Goal: Task Accomplishment & Management: Manage account settings

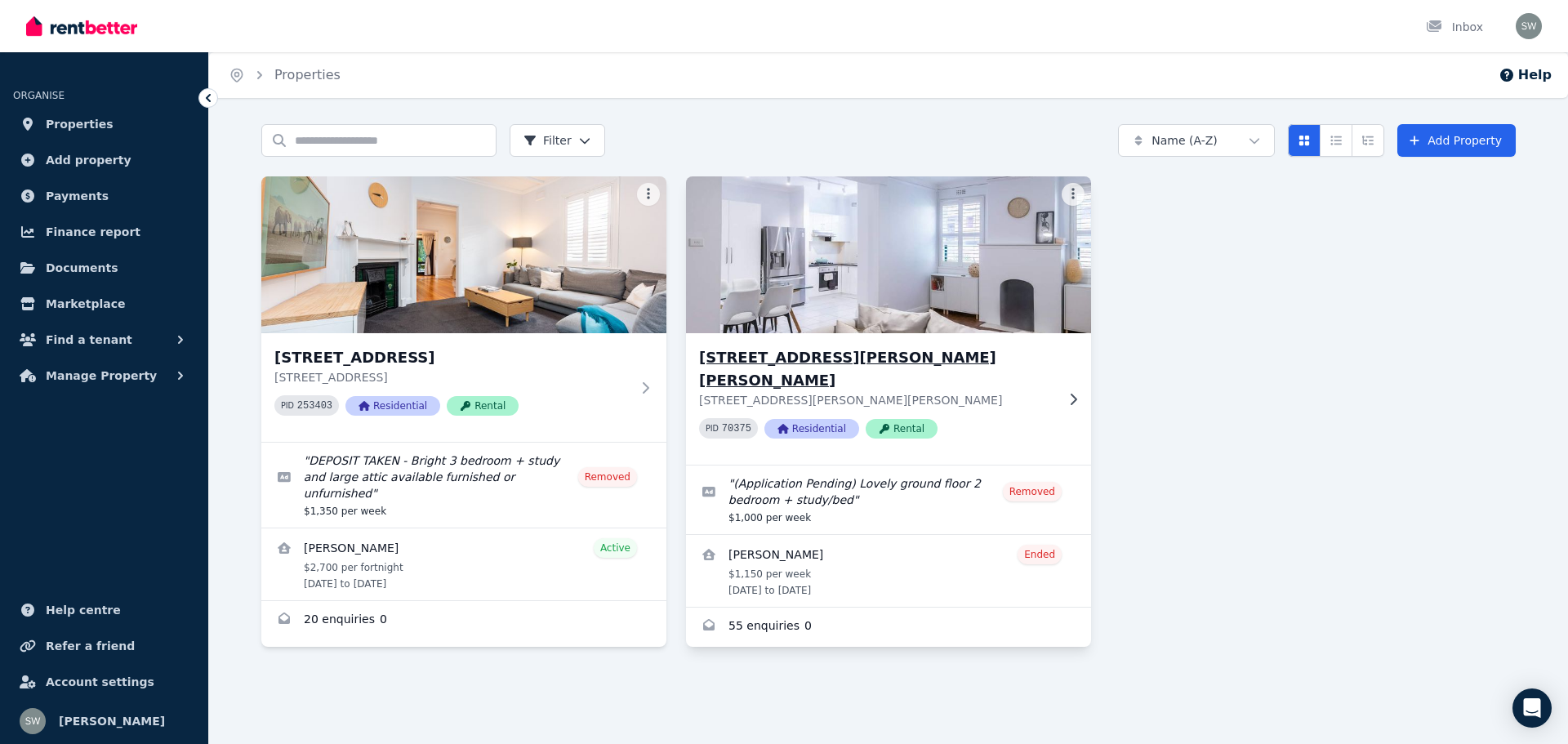
click at [859, 322] on img at bounding box center [888, 254] width 425 height 165
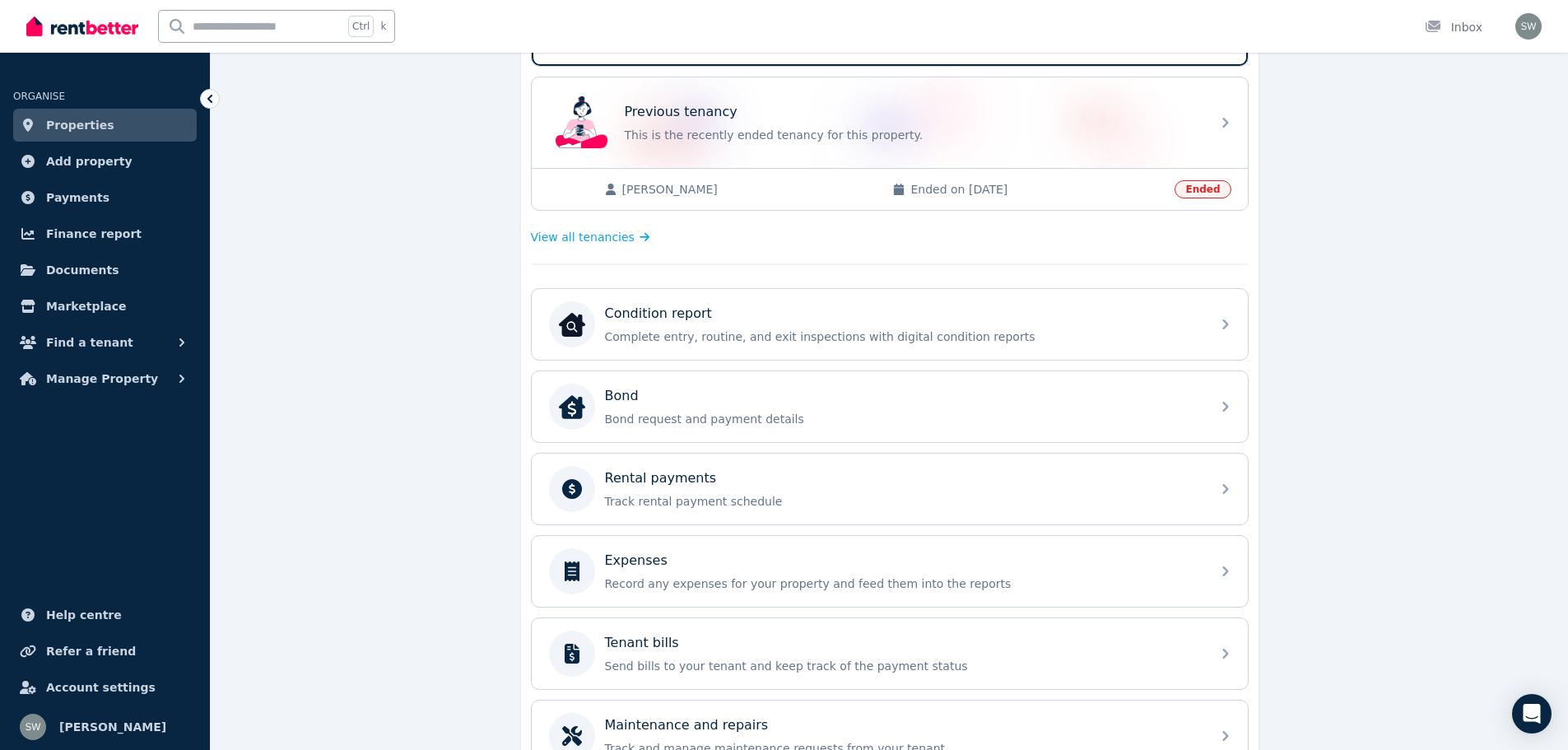
scroll to position [399, 0]
click at [661, 506] on p "Track rental payment schedule" at bounding box center [903, 500] width 596 height 16
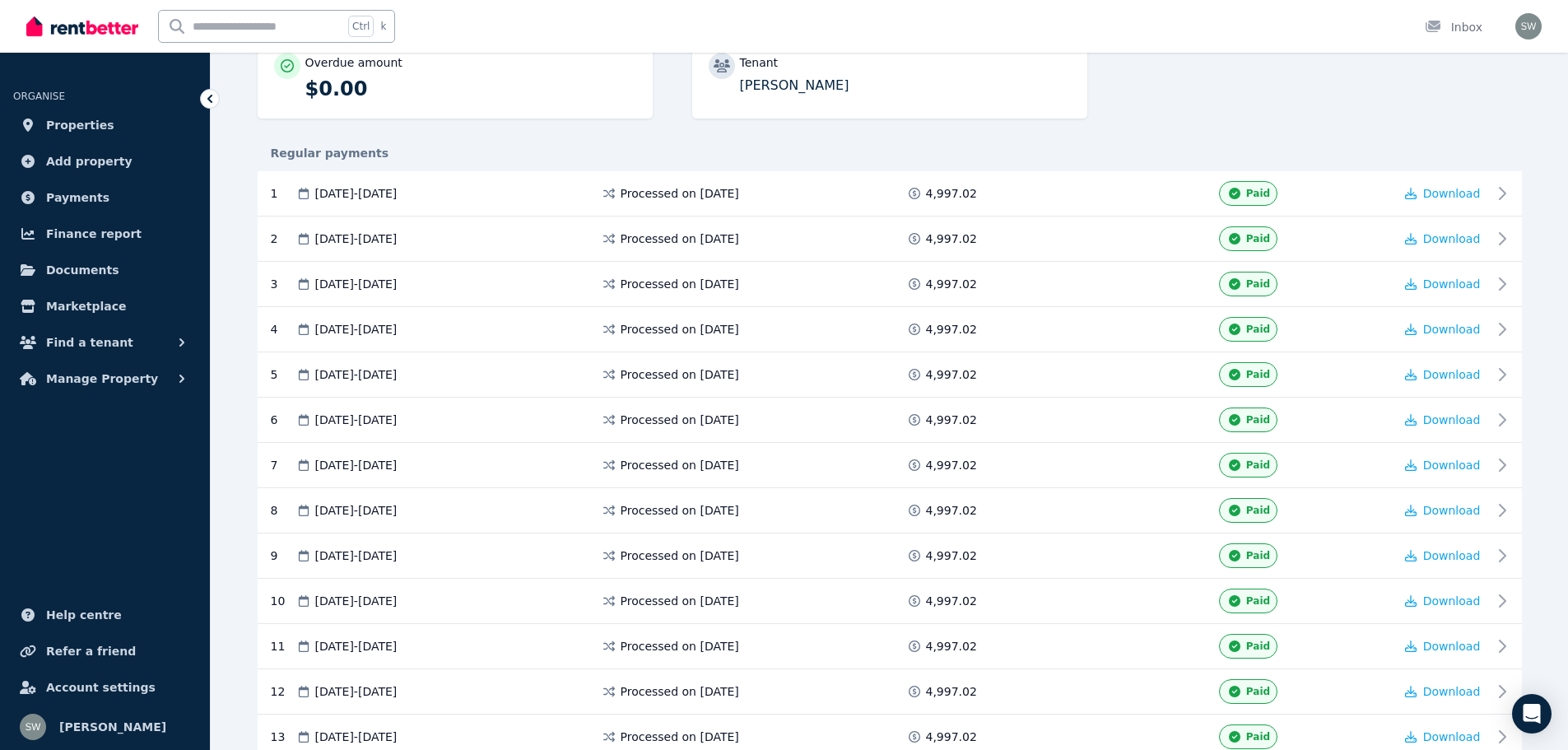
scroll to position [285, 0]
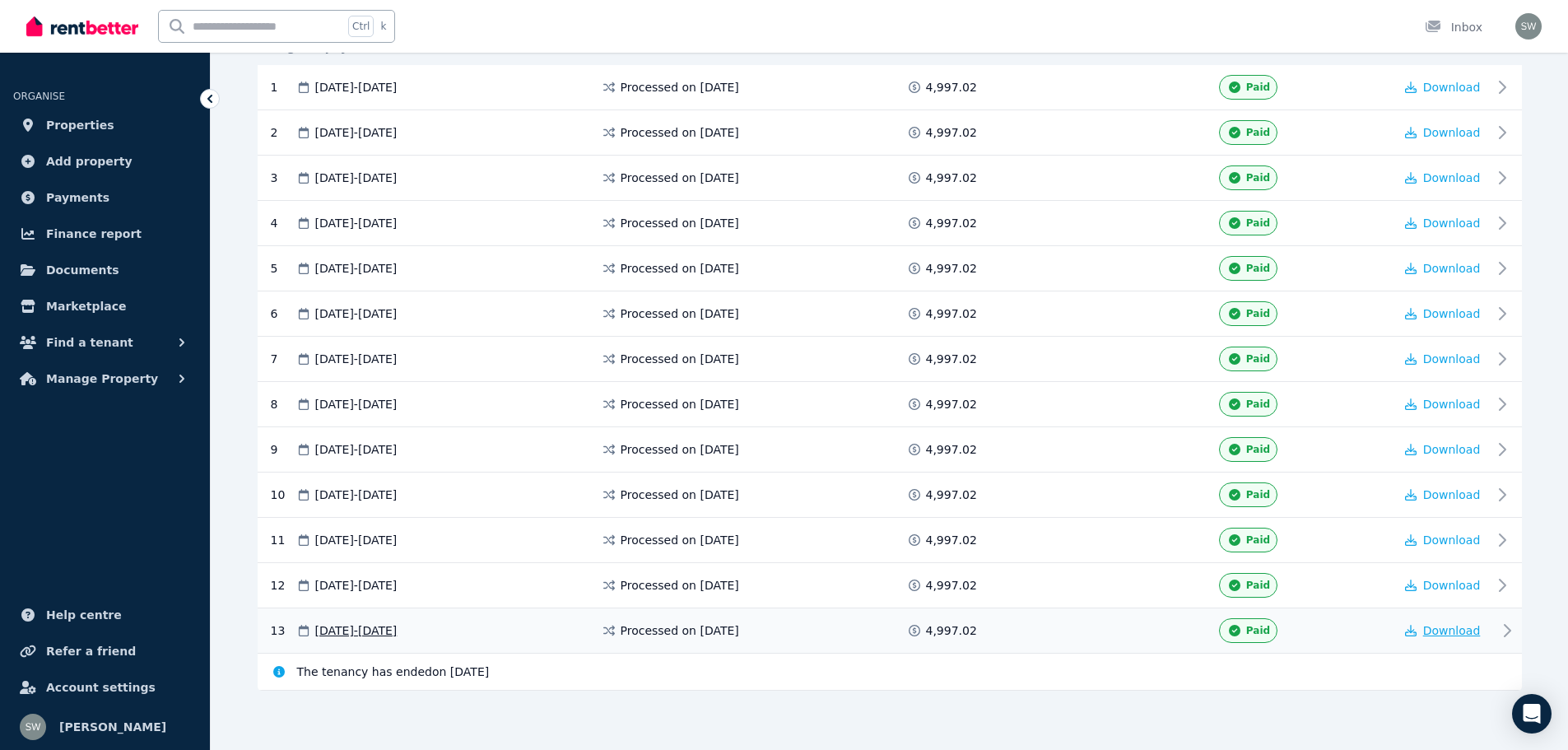
click at [1416, 629] on icon "button" at bounding box center [1411, 630] width 12 height 12
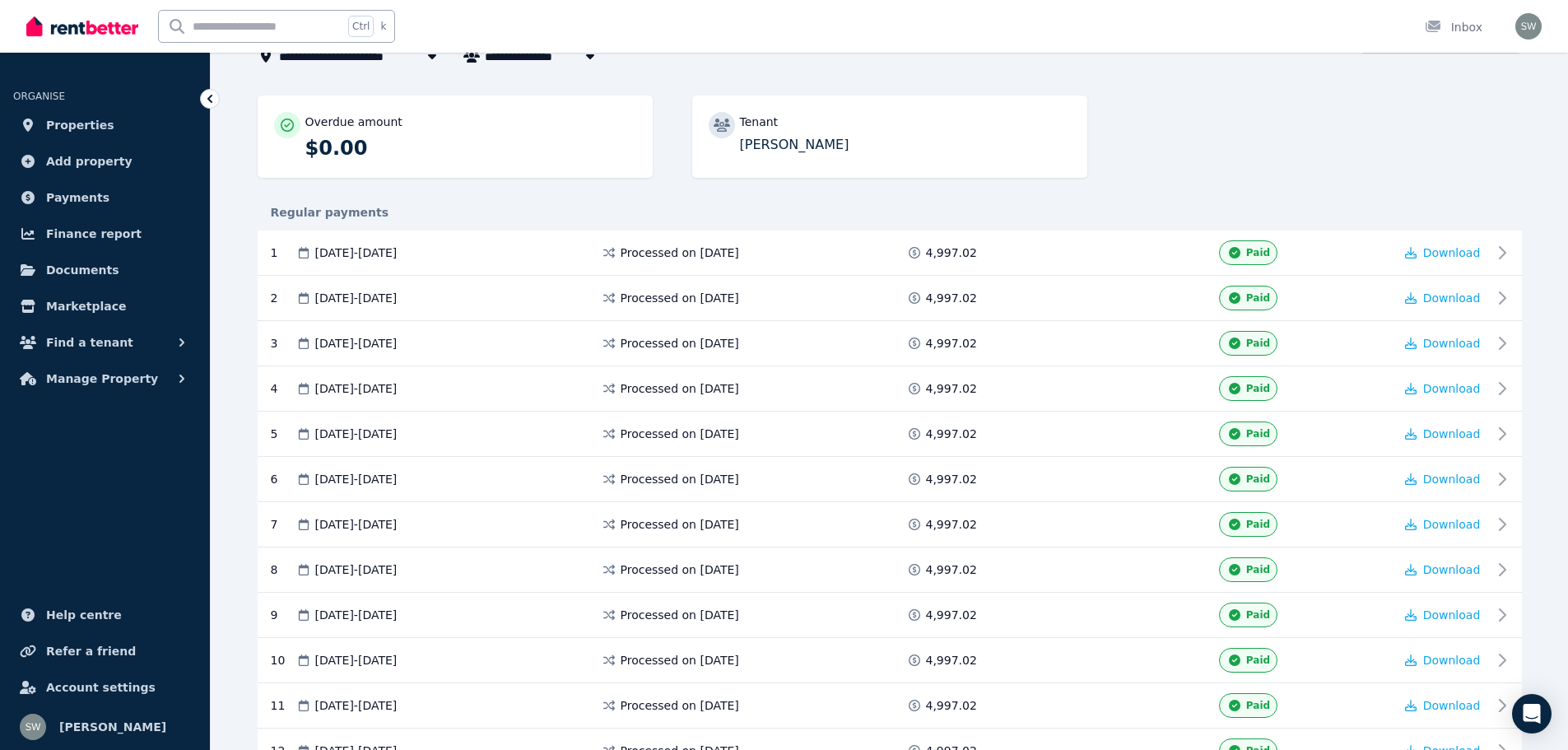
scroll to position [121, 0]
